Goal: Find specific page/section: Find specific page/section

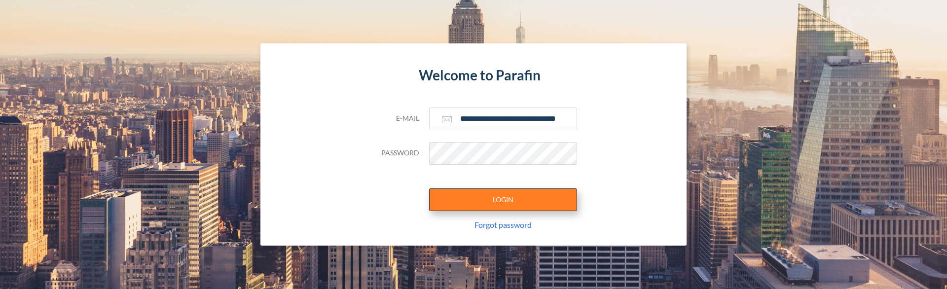
click at [469, 197] on button "LOGIN" at bounding box center [503, 199] width 148 height 23
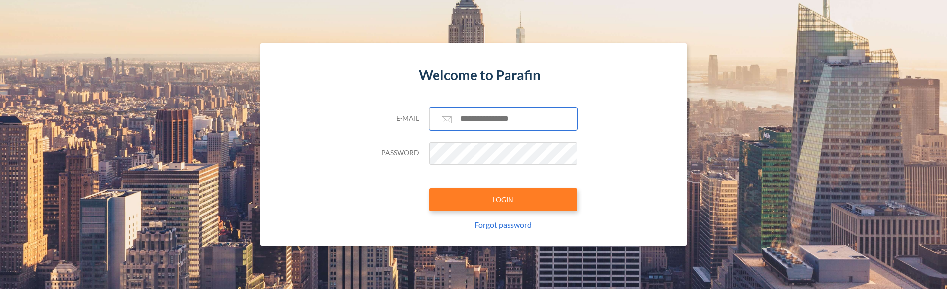
type input "**********"
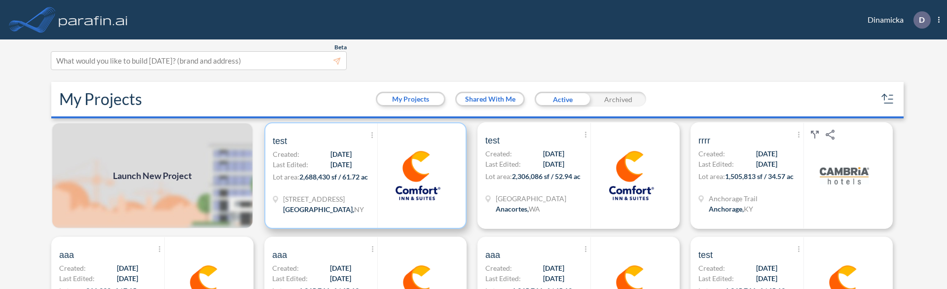
click at [328, 177] on span "2,688,430 sf / 61.72 ac" at bounding box center [333, 177] width 69 height 8
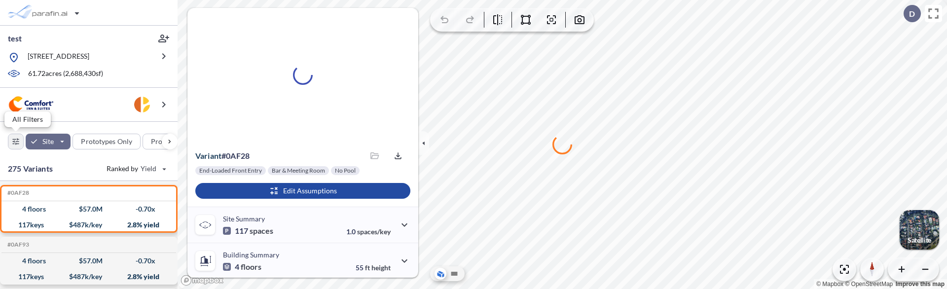
drag, startPoint x: 14, startPoint y: 142, endPoint x: 40, endPoint y: 166, distance: 34.6
click at [14, 142] on div "button" at bounding box center [15, 141] width 15 height 15
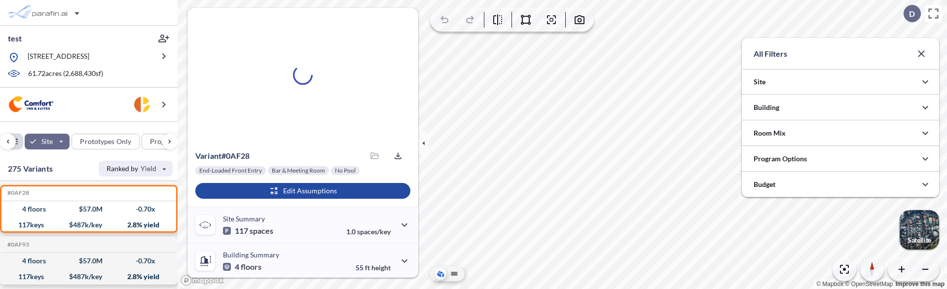
scroll to position [493024, 492827]
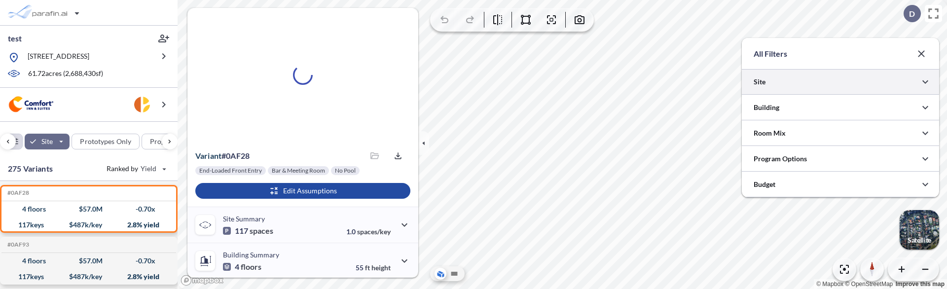
click at [796, 86] on div at bounding box center [840, 81] width 197 height 25
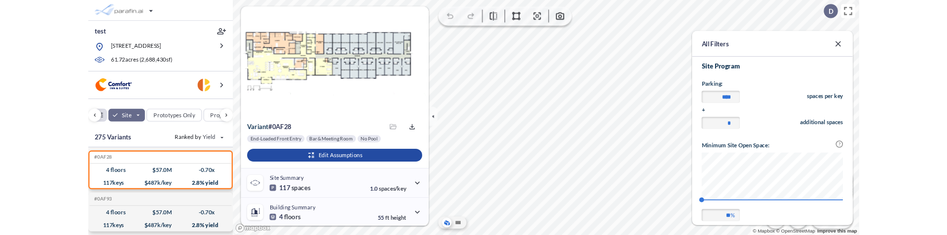
scroll to position [49, 0]
